Goal: Task Accomplishment & Management: Manage account settings

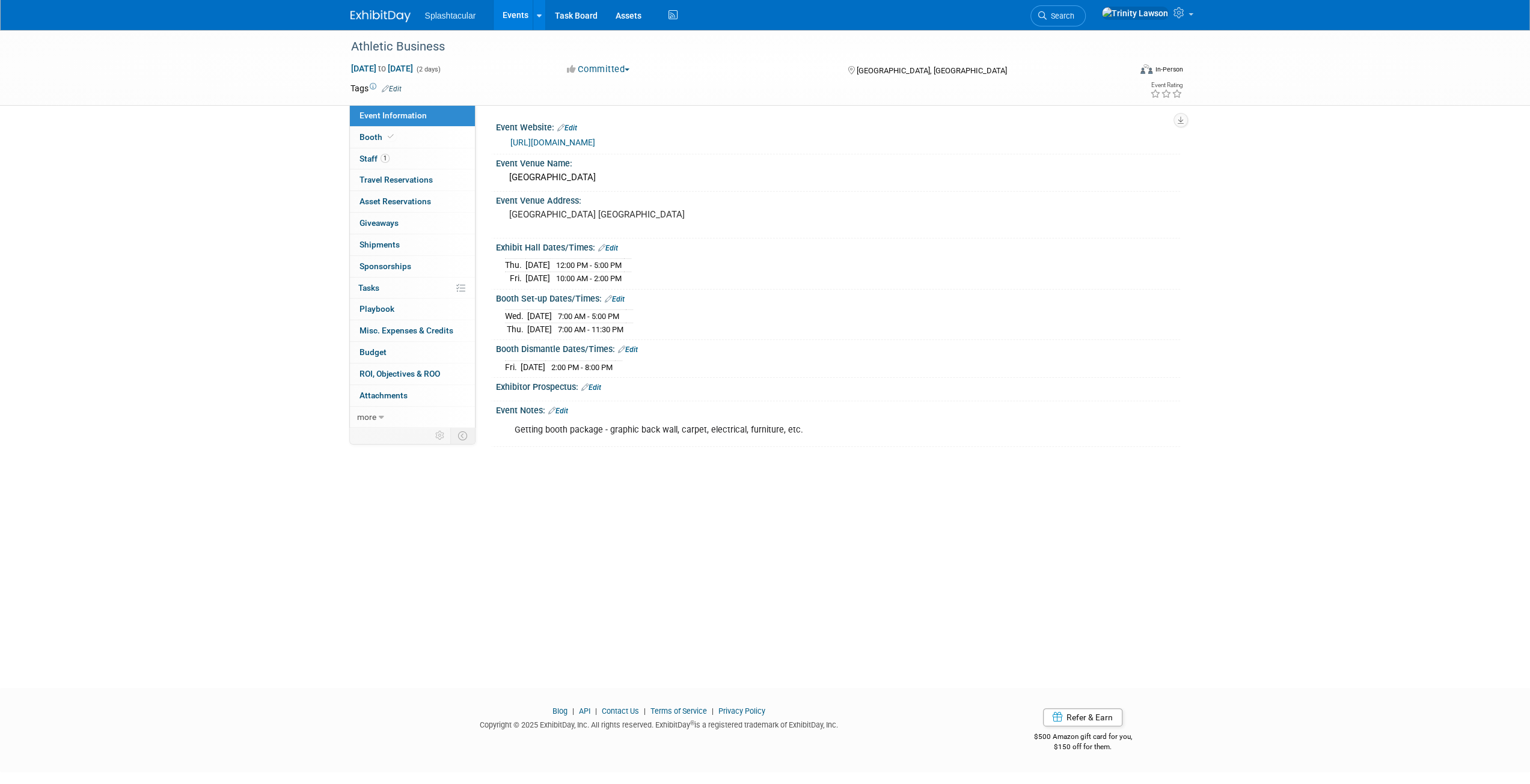
click at [506, 15] on link "Events" at bounding box center [515, 15] width 44 height 30
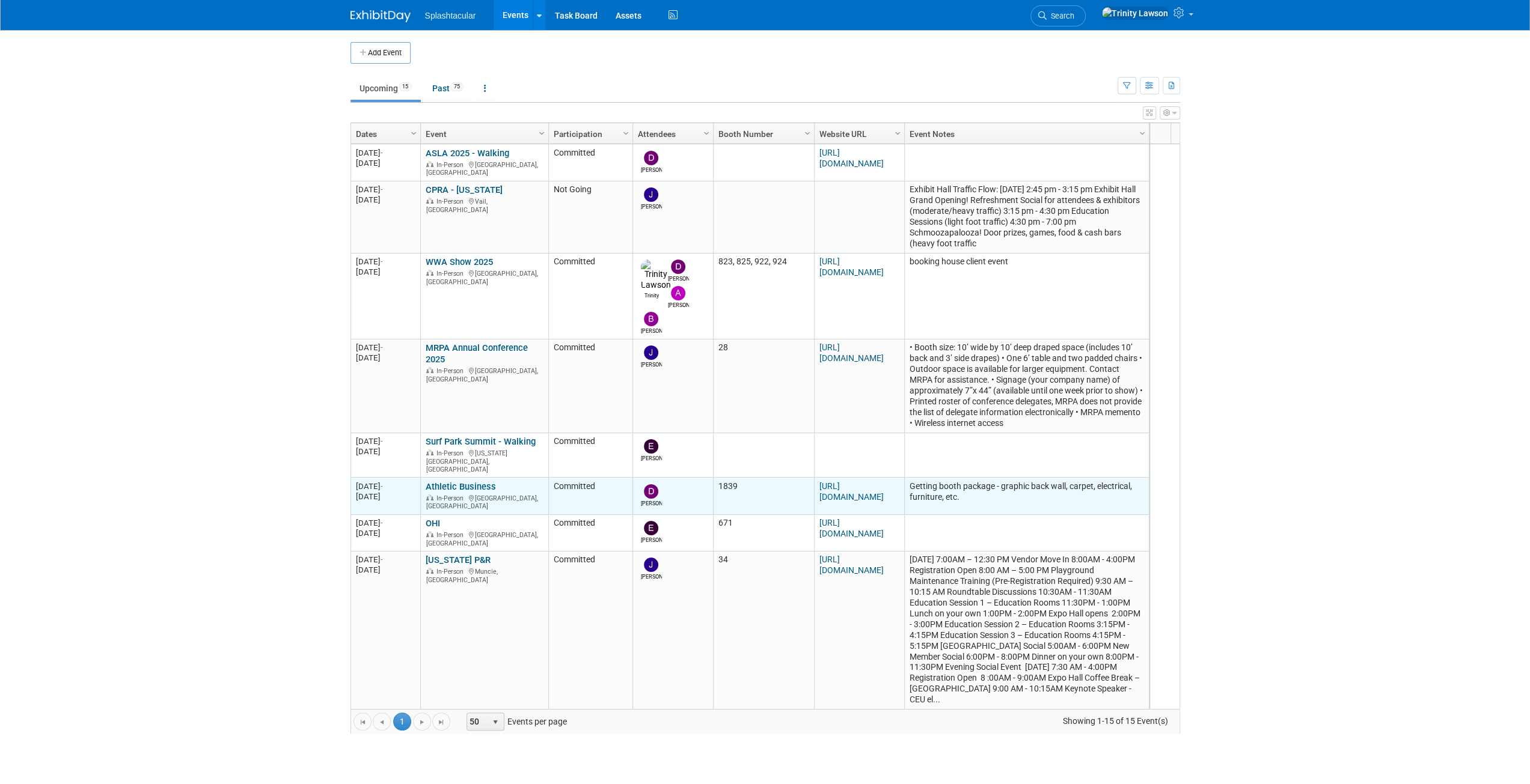
click at [466, 481] on link "Athletic Business" at bounding box center [461, 487] width 71 height 11
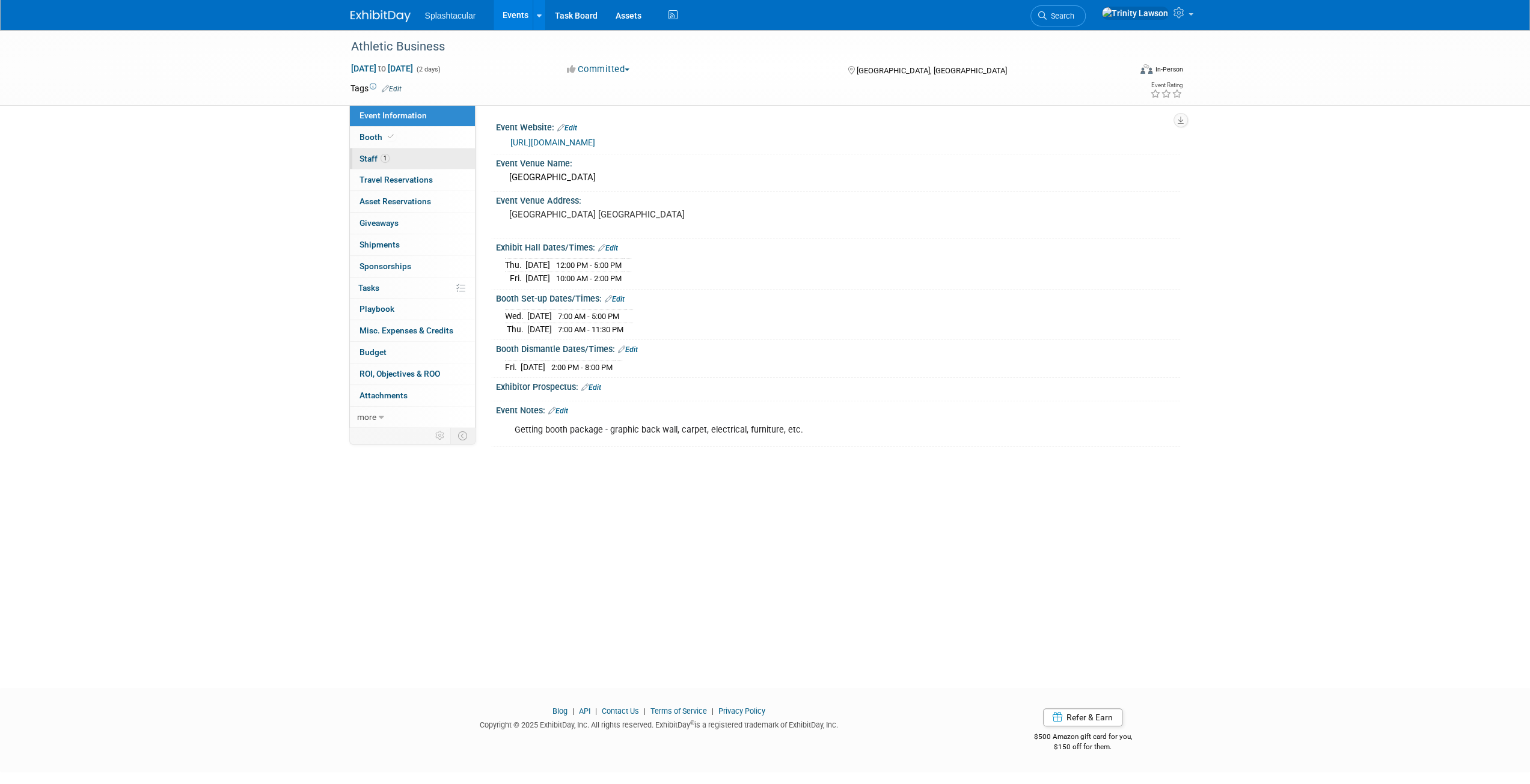
click at [437, 150] on link "1 Staff 1" at bounding box center [412, 158] width 125 height 21
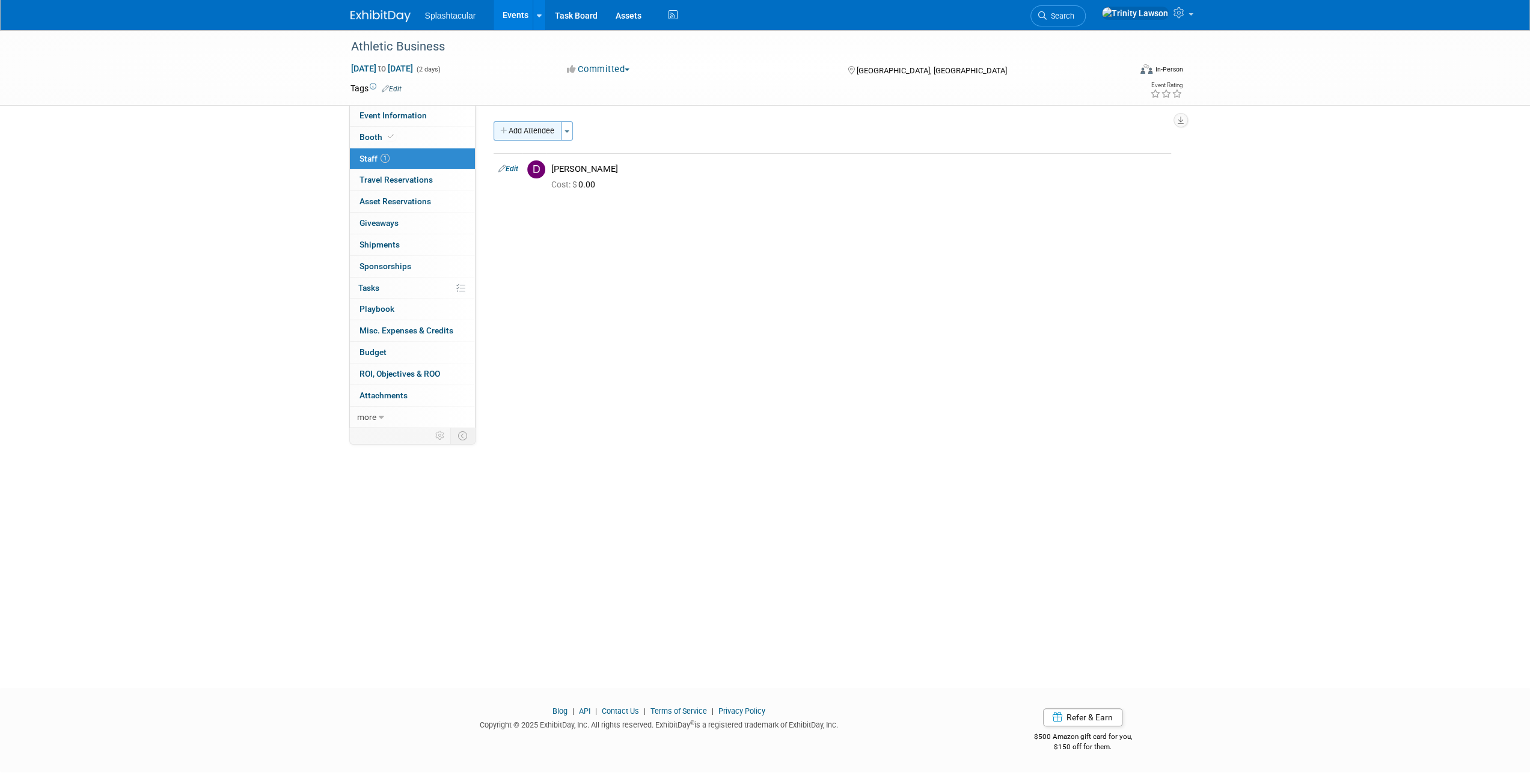
click at [553, 129] on button "Add Attendee" at bounding box center [527, 131] width 68 height 19
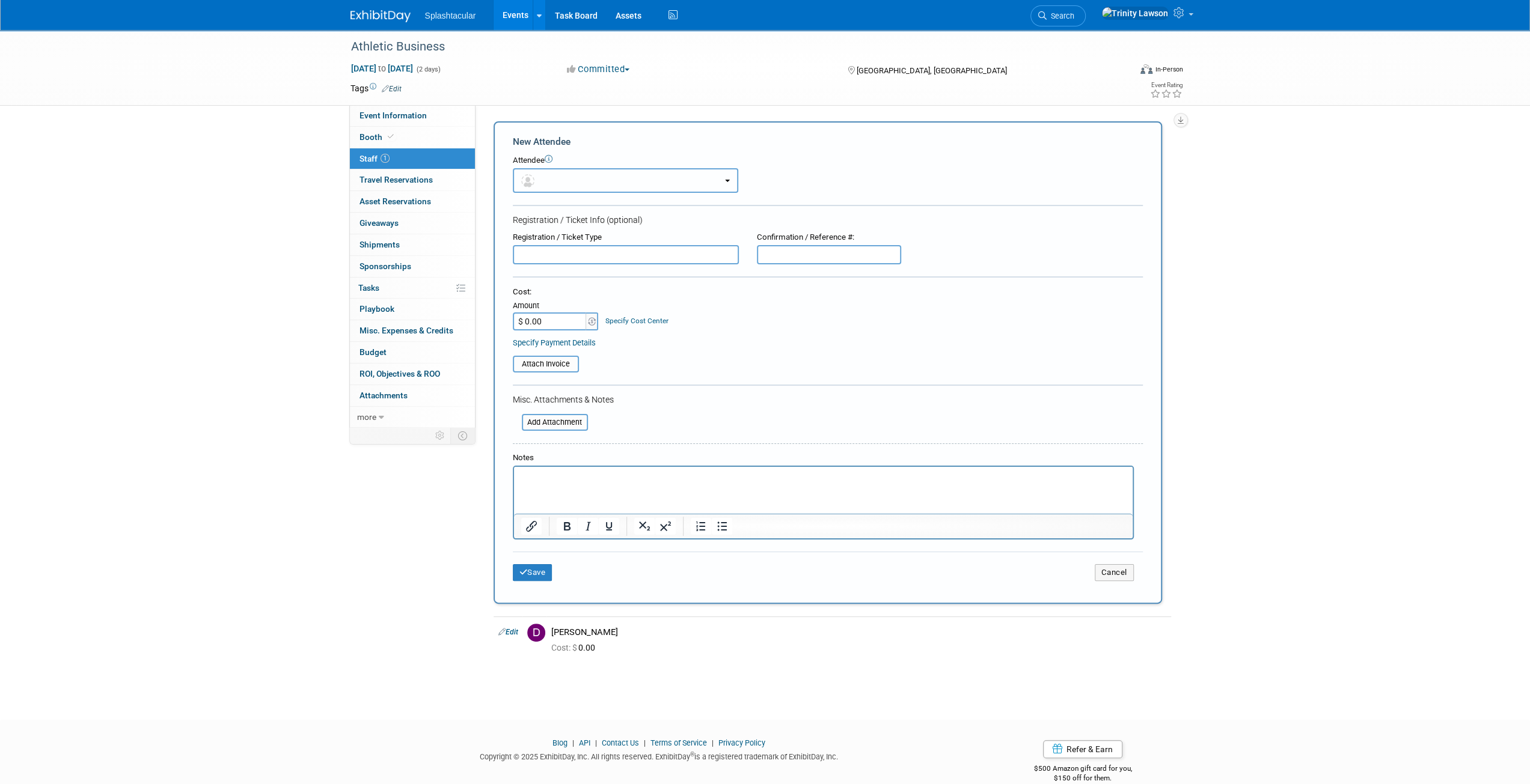
click at [553, 186] on button "button" at bounding box center [625, 181] width 226 height 25
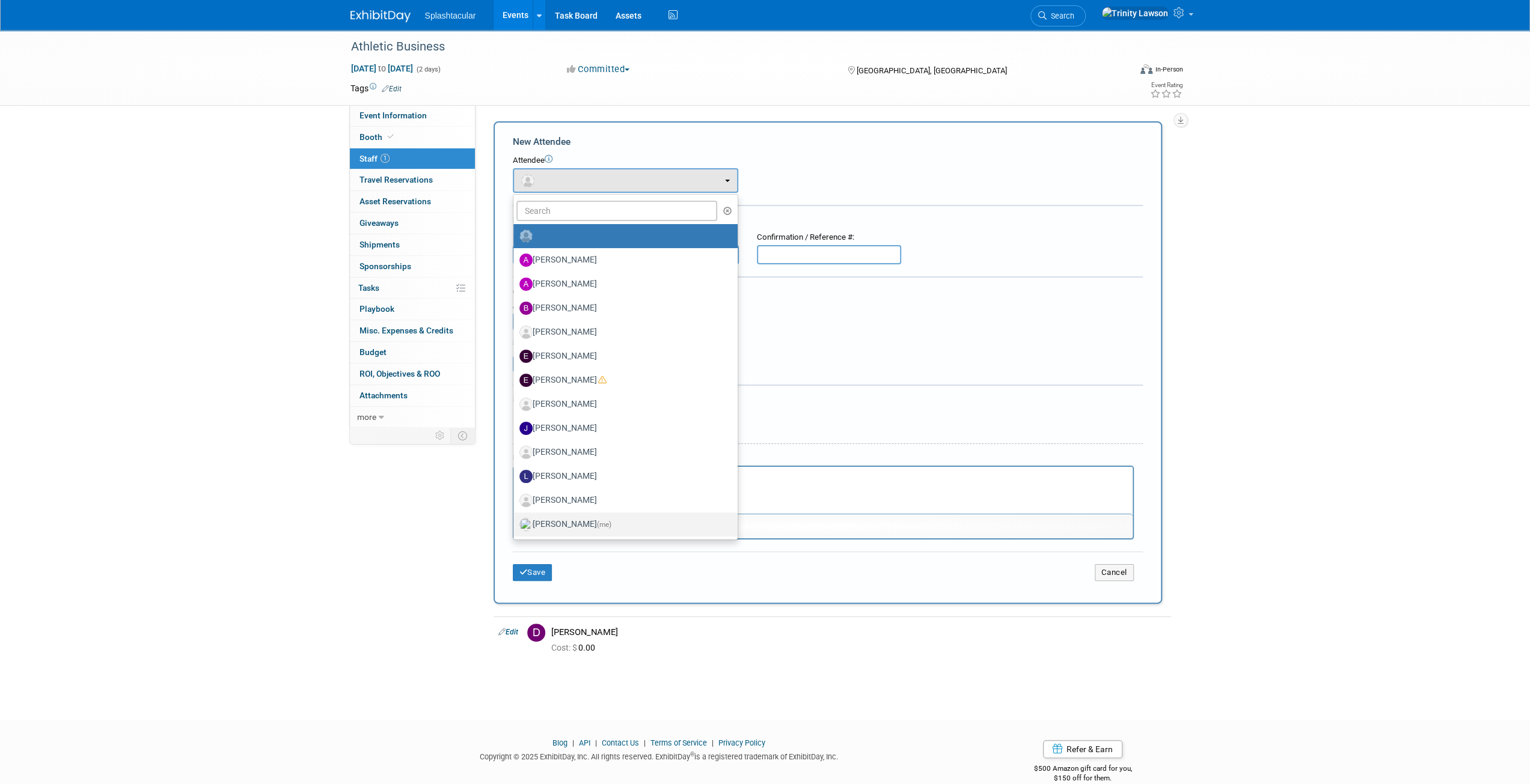
click at [572, 528] on label "[PERSON_NAME] (me)" at bounding box center [622, 524] width 206 height 19
click at [515, 527] on input "[PERSON_NAME] (me)" at bounding box center [511, 523] width 8 height 8
select select "e61f16a9-4e47-4ade-81f8-bbf74fc51130"
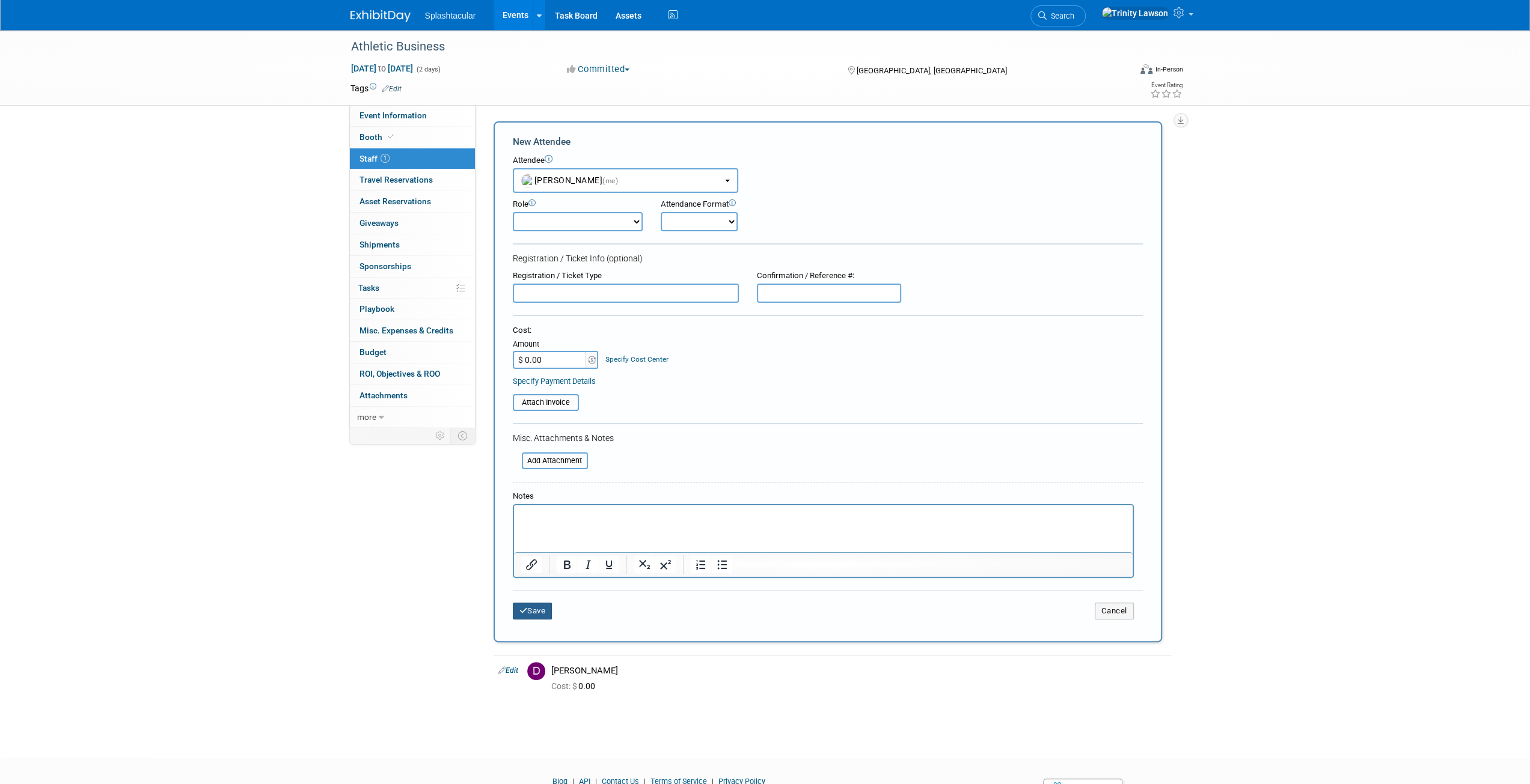
click at [538, 611] on button "Save" at bounding box center [532, 611] width 40 height 17
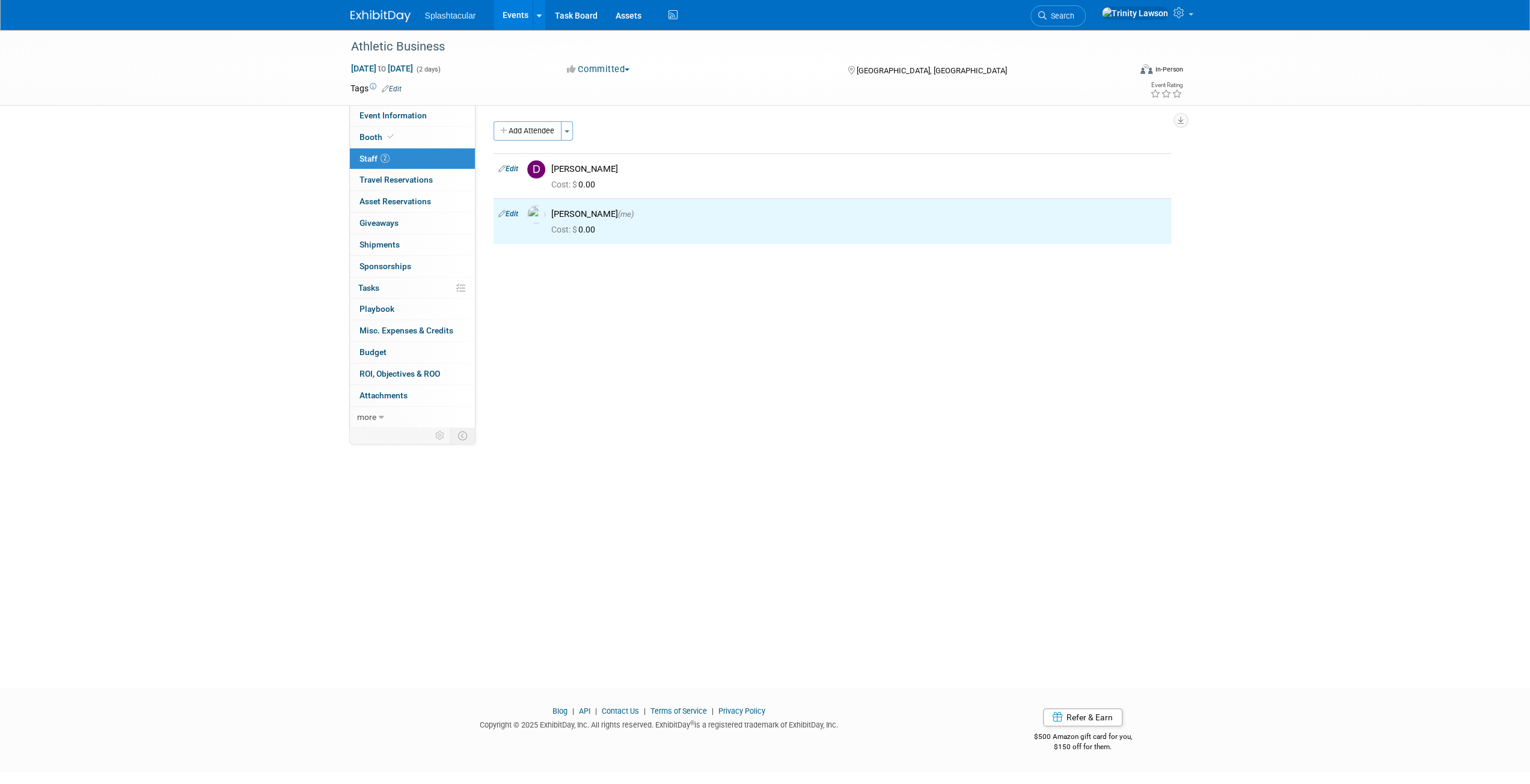
click at [505, 14] on link "Events" at bounding box center [515, 15] width 44 height 30
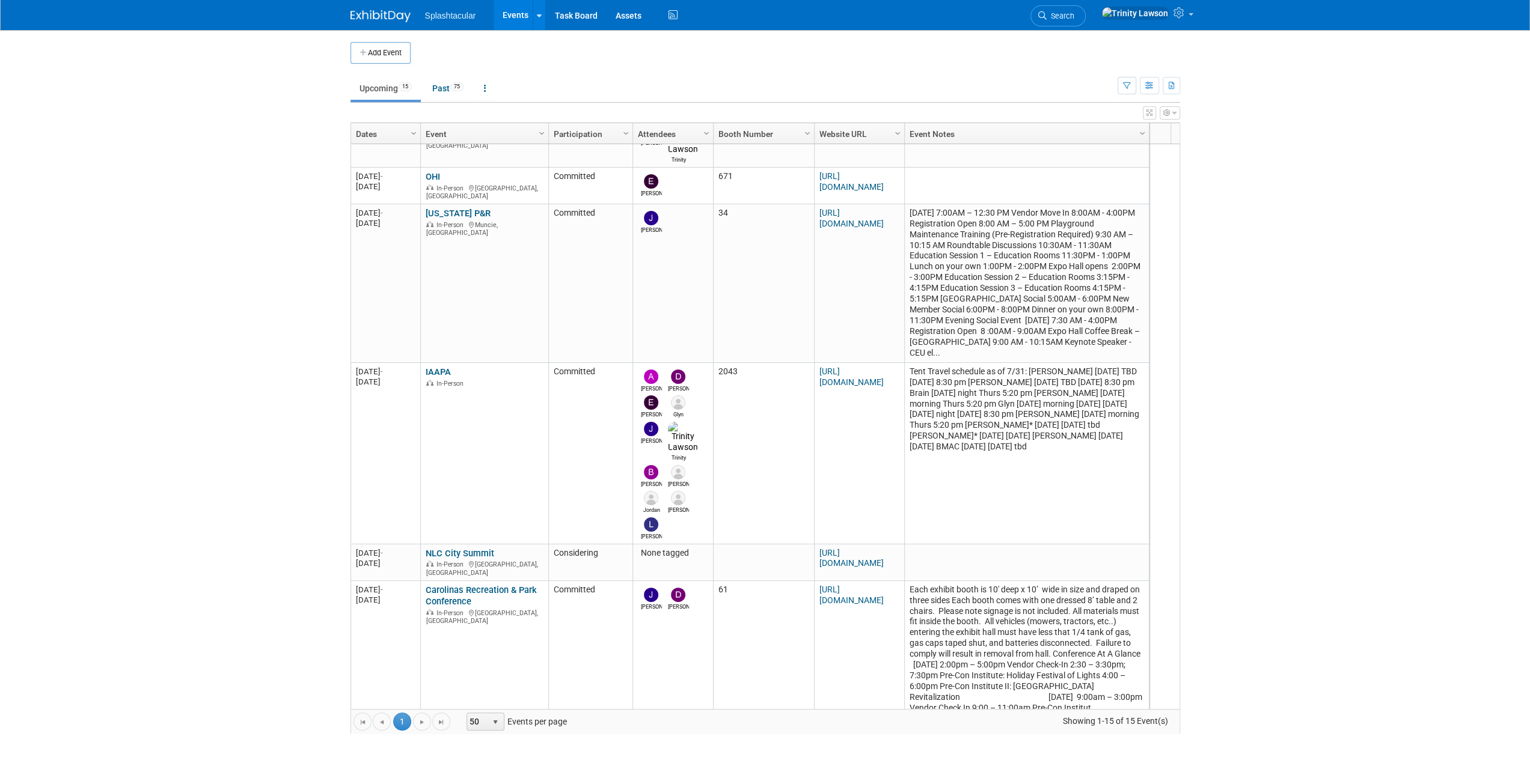
scroll to position [432, 0]
